Goal: Find contact information: Obtain details needed to contact an individual or organization

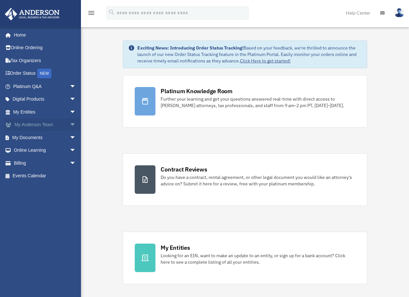
click at [46, 128] on link "My Anderson Team arrow_drop_down" at bounding box center [45, 125] width 81 height 13
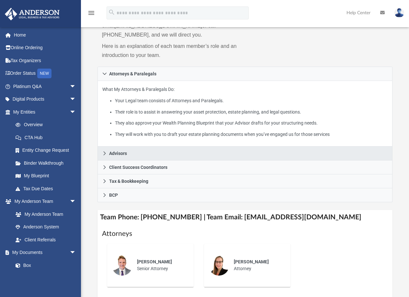
scroll to position [97, 0]
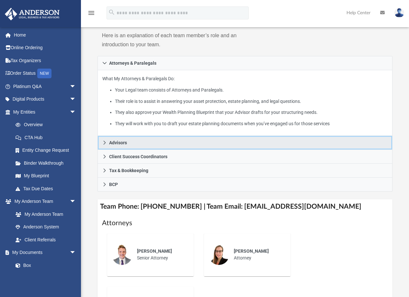
click at [104, 146] on link "Advisors" at bounding box center [246, 143] width 296 height 14
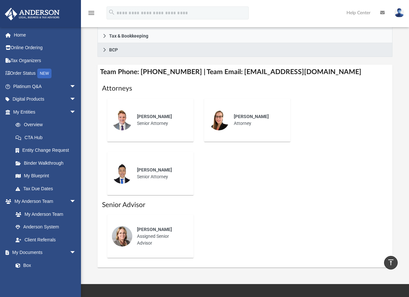
scroll to position [259, 0]
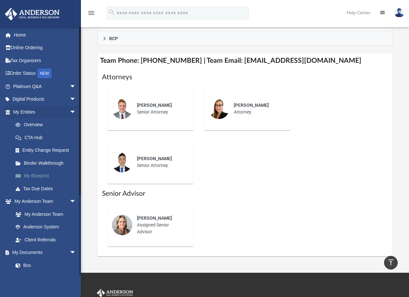
click at [42, 172] on link "My Blueprint" at bounding box center [47, 176] width 77 height 13
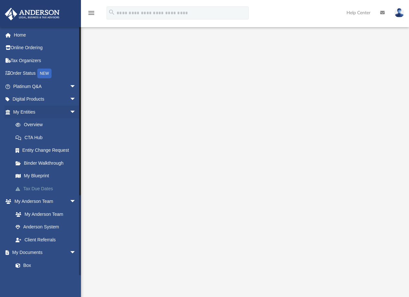
click at [54, 184] on link "Tax Due Dates" at bounding box center [47, 188] width 77 height 13
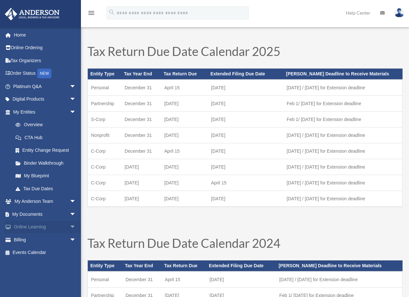
click at [70, 222] on span "arrow_drop_down" at bounding box center [76, 227] width 13 height 13
click at [36, 193] on link "Tax Due Dates" at bounding box center [47, 188] width 77 height 13
click at [25, 203] on link "My Anderson Team arrow_drop_down" at bounding box center [45, 201] width 81 height 13
click at [75, 201] on span "arrow_drop_down" at bounding box center [76, 201] width 13 height 13
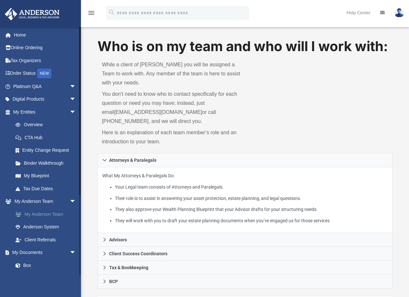
click at [64, 215] on link "My Anderson Team" at bounding box center [47, 214] width 77 height 13
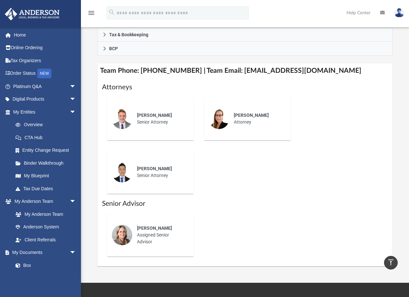
scroll to position [259, 0]
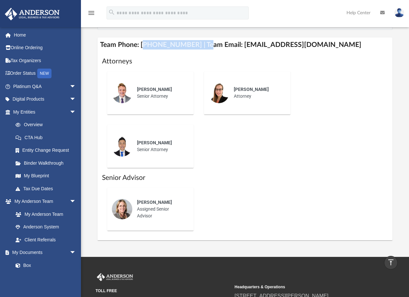
drag, startPoint x: 144, startPoint y: 43, endPoint x: 198, endPoint y: 47, distance: 54.6
click at [198, 47] on h4 "Team Phone: [PHONE_NUMBER] | Team Email: [EMAIL_ADDRESS][DOMAIN_NAME]" at bounding box center [246, 45] width 296 height 15
click at [182, 48] on h4 "Team Phone: [PHONE_NUMBER] | Team Email: [EMAIL_ADDRESS][DOMAIN_NAME]" at bounding box center [246, 45] width 296 height 15
drag, startPoint x: 185, startPoint y: 44, endPoint x: 159, endPoint y: 44, distance: 26.6
click at [159, 44] on h4 "Team Phone: (725) 208-3130 | Team Email: myteam@andersonadvisors.com" at bounding box center [246, 45] width 296 height 15
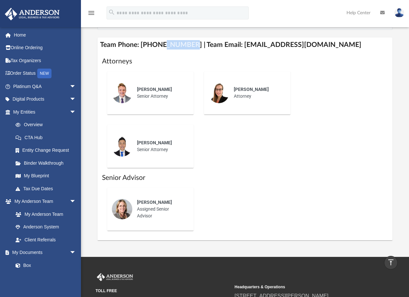
drag, startPoint x: 171, startPoint y: 153, endPoint x: 141, endPoint y: 156, distance: 30.6
click at [141, 156] on div "Kc Ushijima Senior Attorney" at bounding box center [161, 146] width 57 height 23
drag, startPoint x: 170, startPoint y: 95, endPoint x: 104, endPoint y: 102, distance: 66.5
click at [107, 102] on div "Jeff Cottle Senior Attorney" at bounding box center [150, 93] width 87 height 43
click at [216, 159] on div "Jeff Cottle Senior Attorney Amanda Breck Attorney Kc Ushijima Senior Attorney" at bounding box center [245, 119] width 286 height 107
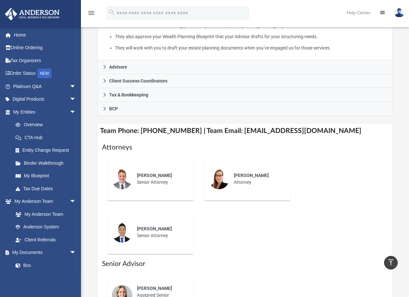
scroll to position [173, 0]
drag, startPoint x: 143, startPoint y: 128, endPoint x: 187, endPoint y: 132, distance: 44.2
click at [187, 132] on h4 "Team Phone: (725) 208-3130 | Team Email: myteam@andersonadvisors.com" at bounding box center [246, 131] width 296 height 15
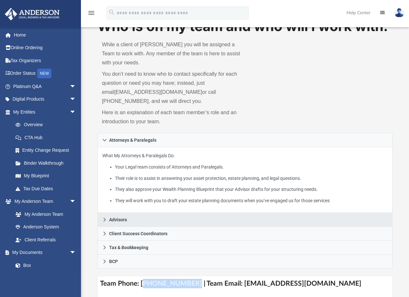
scroll to position [0, 0]
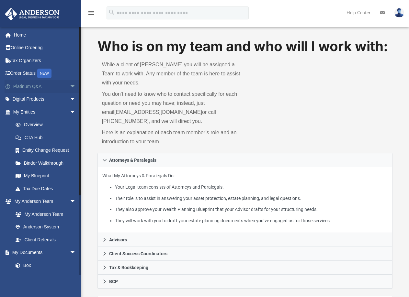
click at [70, 84] on span "arrow_drop_down" at bounding box center [76, 86] width 13 height 13
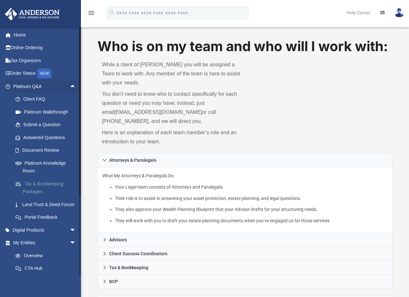
click at [61, 187] on link "Tax & Bookkeeping Packages" at bounding box center [47, 188] width 77 height 21
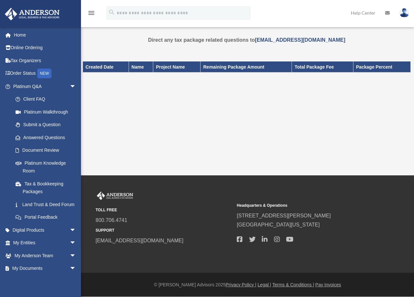
click at [398, 11] on link at bounding box center [404, 12] width 19 height 29
click at [383, 14] on link at bounding box center [387, 13] width 14 height 26
click at [388, 16] on link at bounding box center [387, 13] width 14 height 26
